Goal: Task Accomplishment & Management: Use online tool/utility

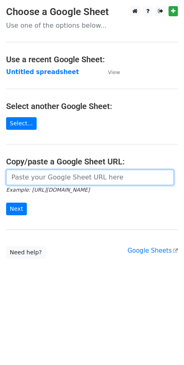
click at [31, 175] on input "url" at bounding box center [90, 177] width 168 height 15
paste input "[URL][DOMAIN_NAME]"
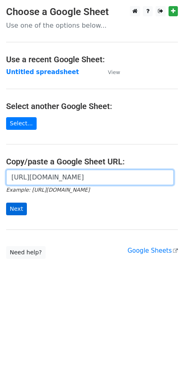
type input "[URL][DOMAIN_NAME]"
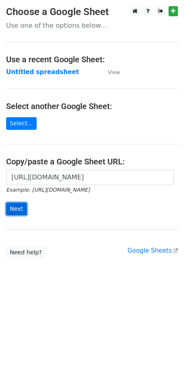
click at [17, 215] on input "Next" at bounding box center [16, 209] width 21 height 13
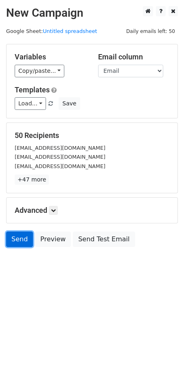
click at [15, 242] on link "Send" at bounding box center [19, 239] width 27 height 15
click at [21, 235] on link "Send" at bounding box center [19, 239] width 27 height 15
click at [21, 239] on link "Send" at bounding box center [19, 239] width 27 height 15
